Goal: Find contact information: Find contact information

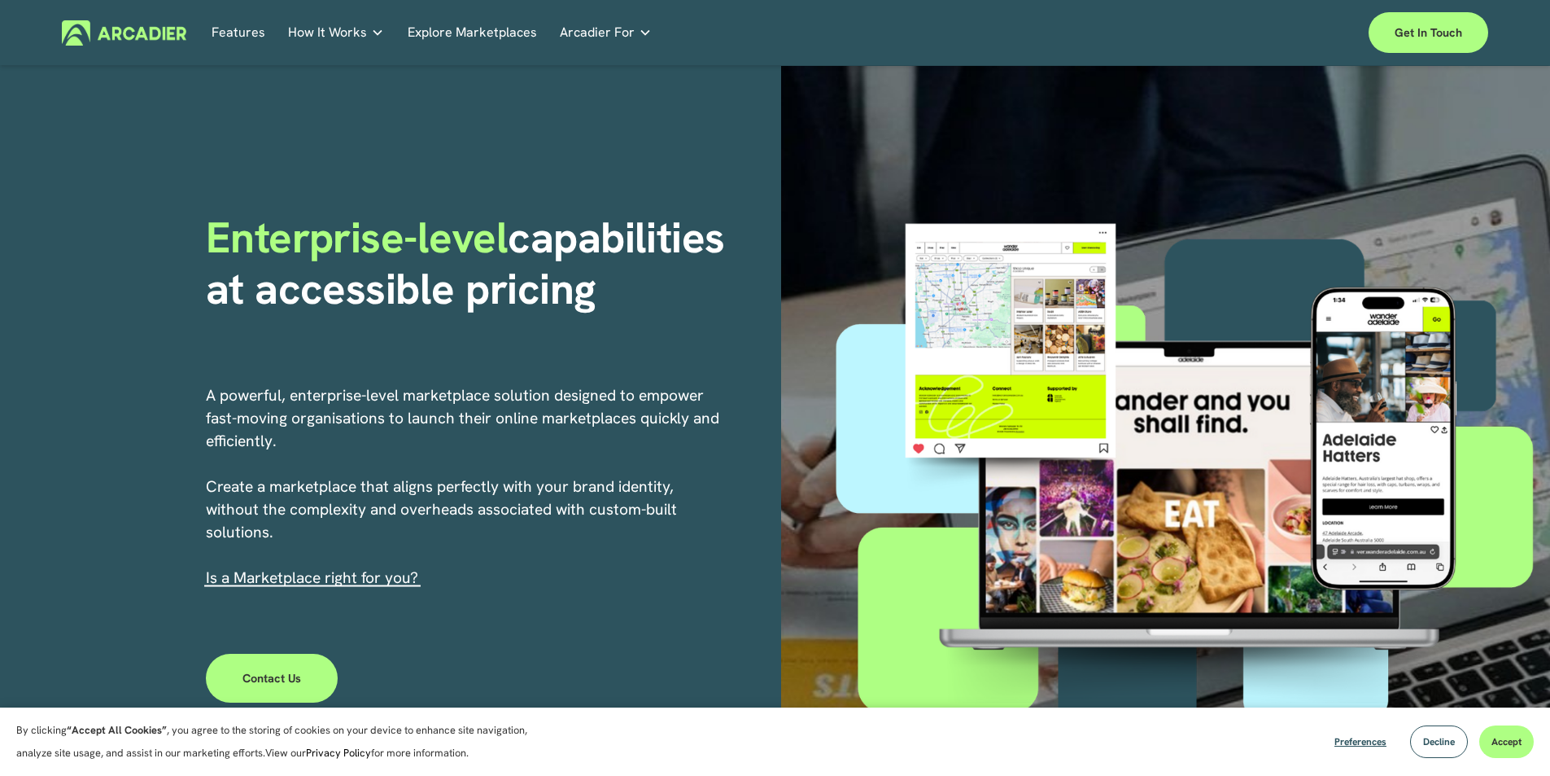
click at [297, 677] on link "Contact Us" at bounding box center [272, 677] width 133 height 49
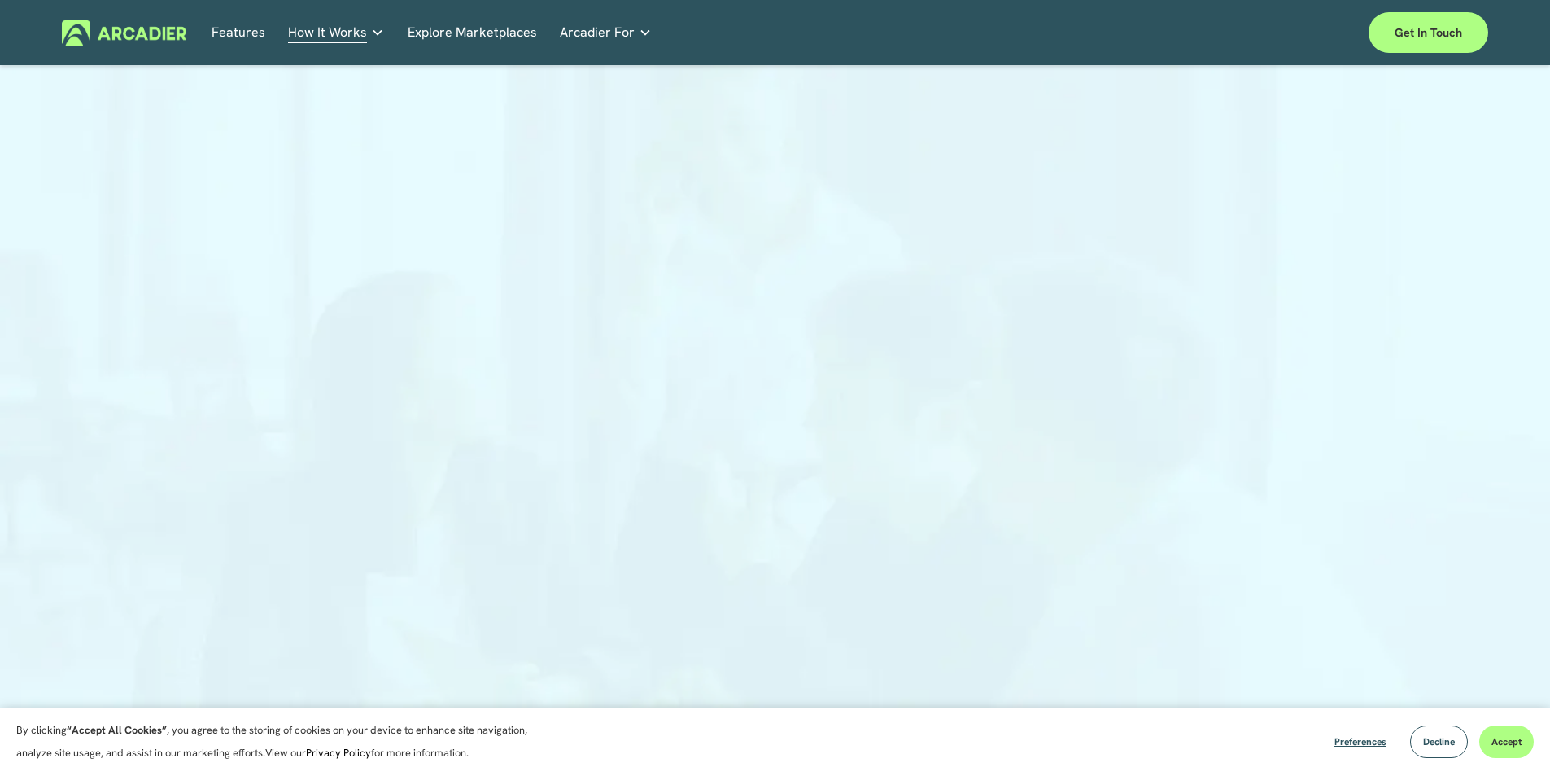
scroll to position [81, 0]
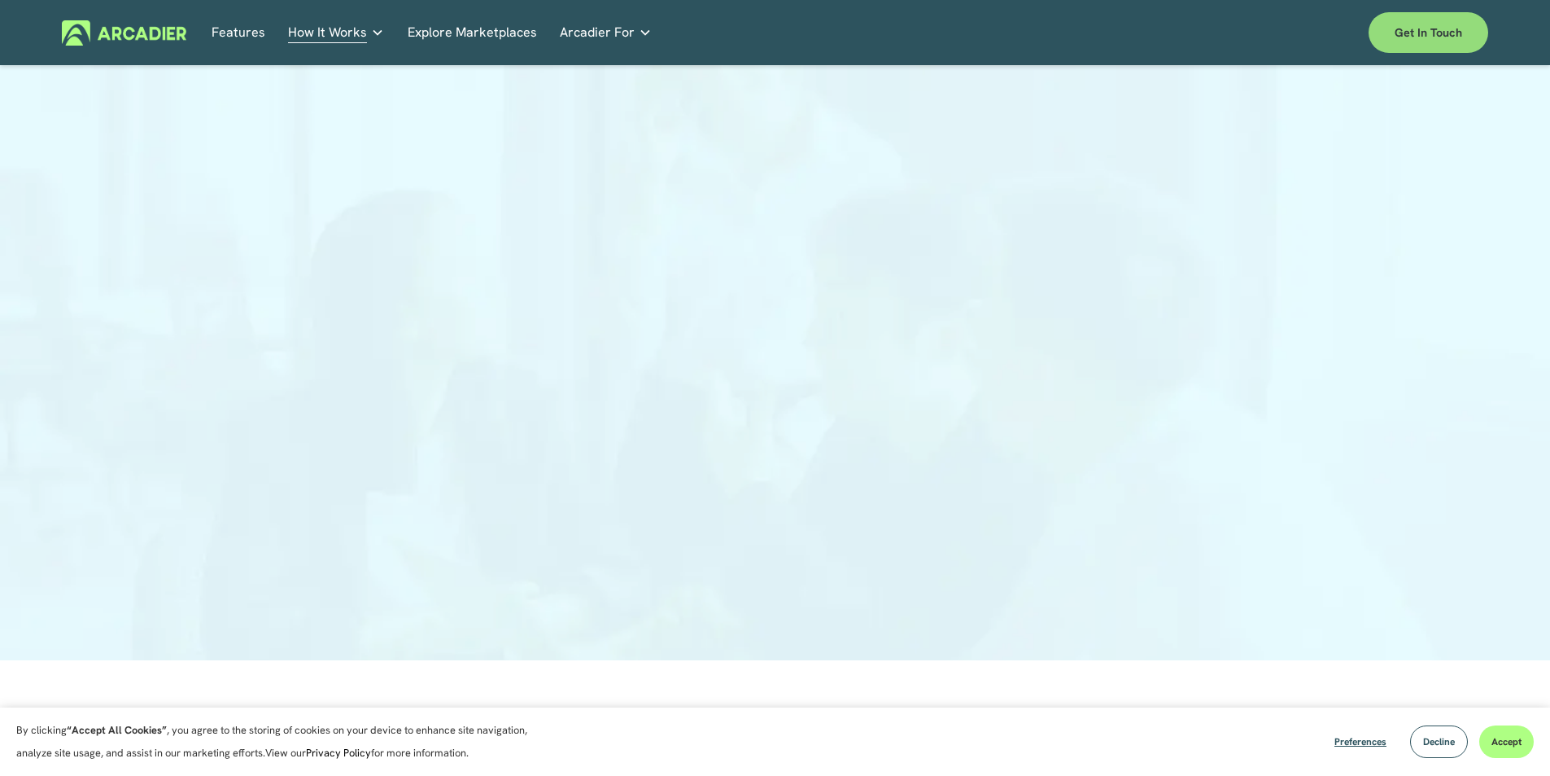
click at [1427, 42] on link "Get in touch" at bounding box center [1429, 32] width 120 height 41
